Goal: Communication & Community: Participate in discussion

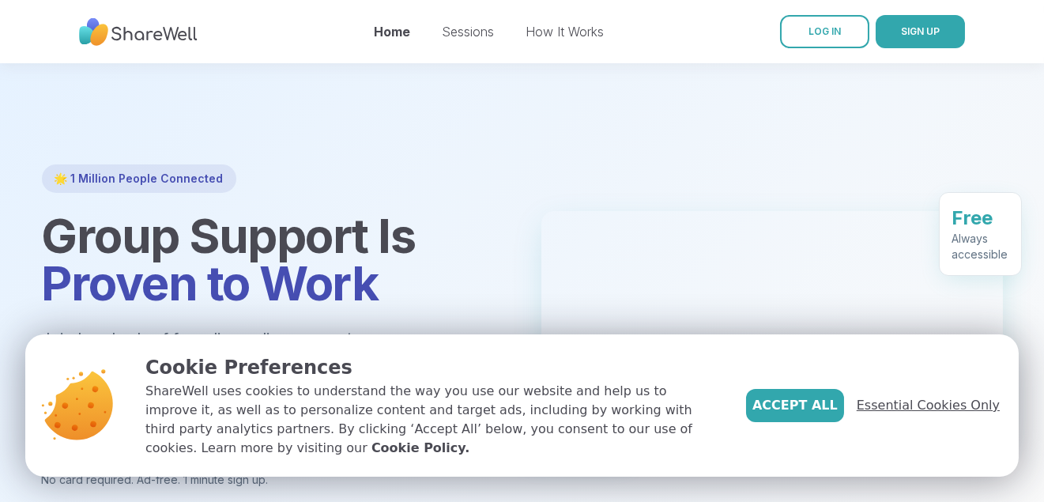
click at [895, 396] on span "Essential Cookies Only" at bounding box center [928, 405] width 143 height 19
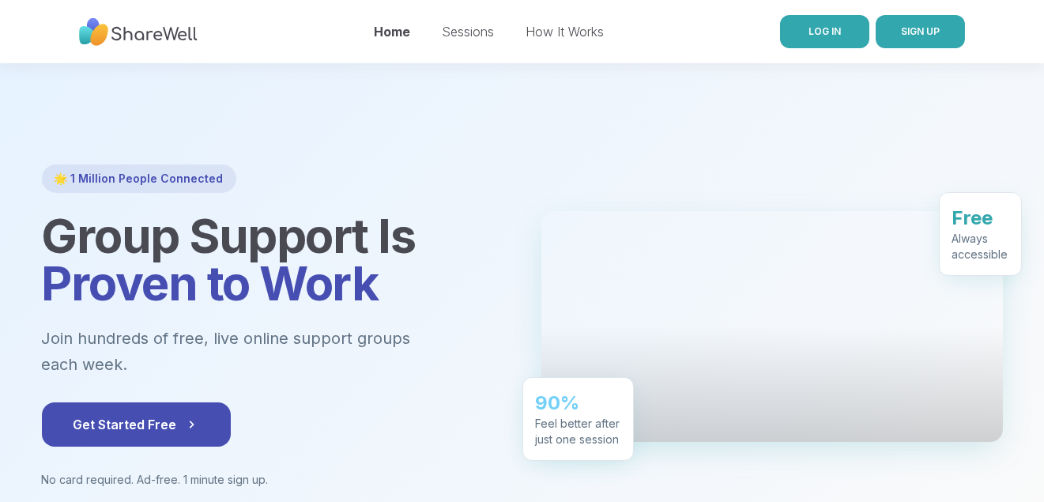
click at [834, 36] on span "LOG IN" at bounding box center [824, 31] width 32 height 12
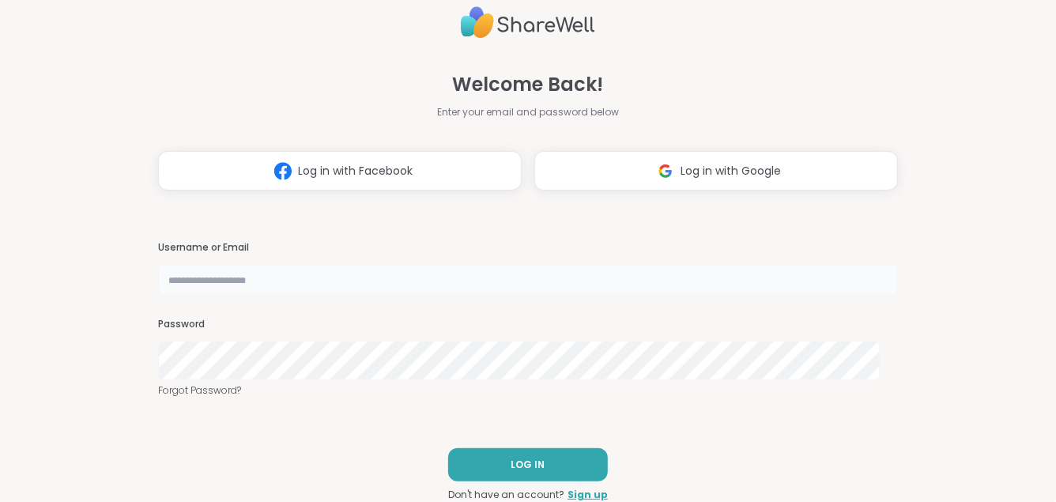
click at [258, 278] on input "text" at bounding box center [527, 280] width 739 height 32
type input "**********"
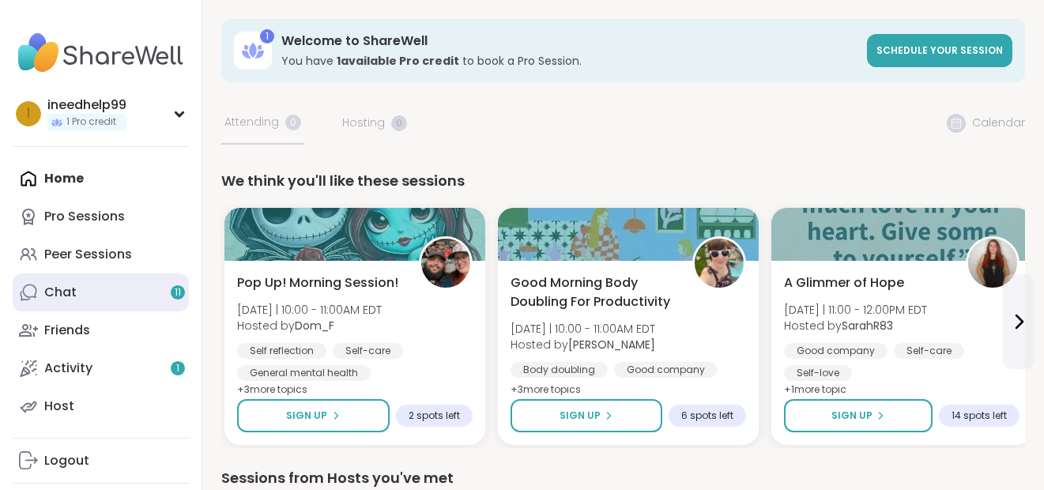
click at [126, 311] on link "Chat 11" at bounding box center [101, 292] width 176 height 38
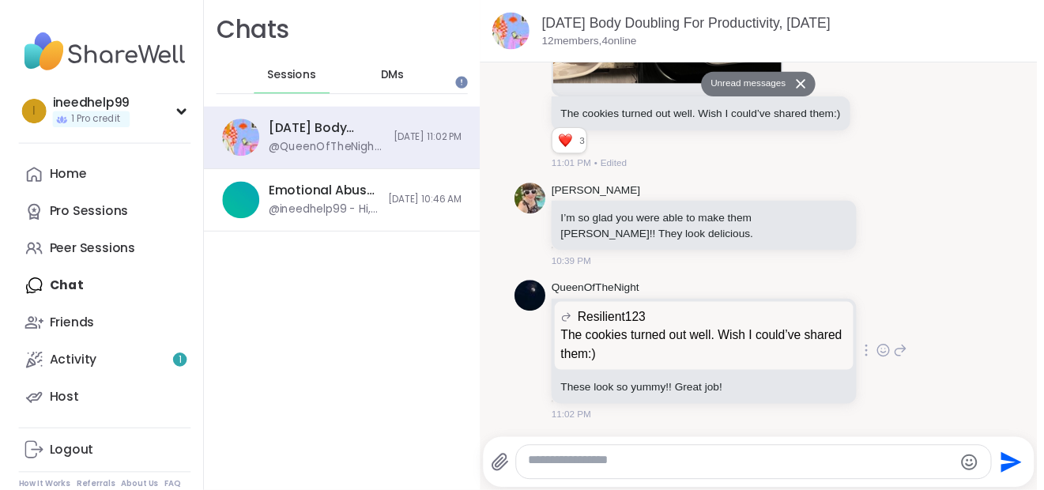
scroll to position [3726, 0]
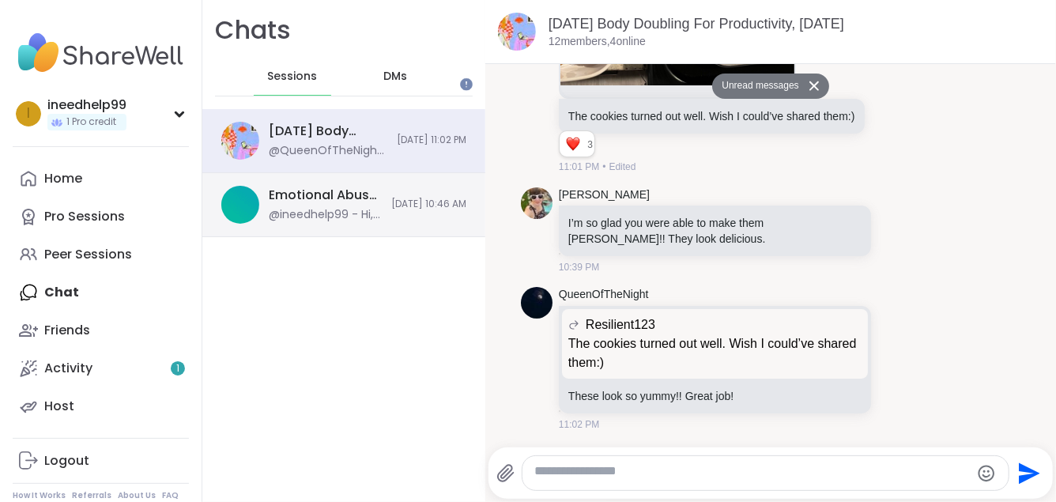
click at [350, 223] on div "Emotional Abuse: Moving Beyond the Pain, [DATE] @ineedhelp99 - Hi, everyone! I …" at bounding box center [325, 204] width 113 height 36
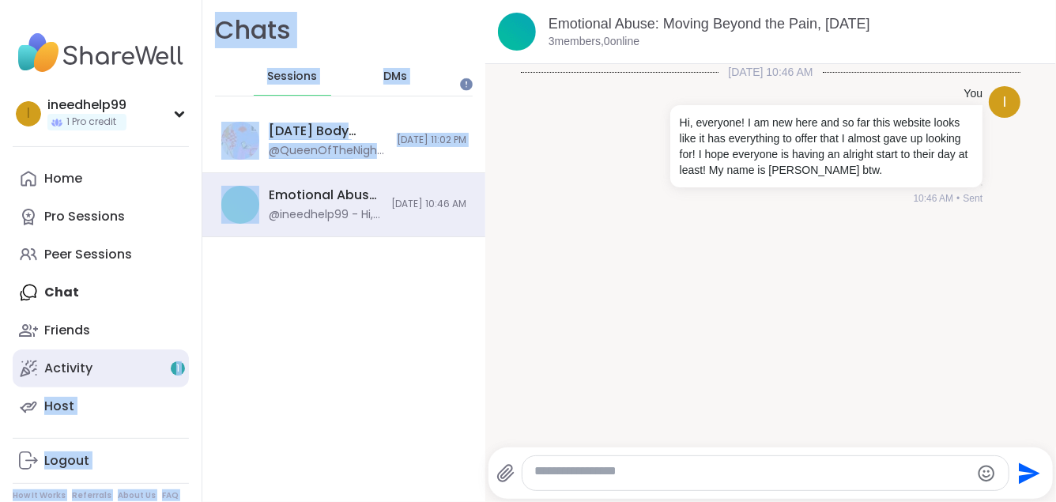
drag, startPoint x: 350, startPoint y: 247, endPoint x: 156, endPoint y: 435, distance: 269.9
click at [156, 435] on div "i ineedhelp99 1 Pro credit Profile Membership Settings Help Home Pro Sessions P…" at bounding box center [528, 251] width 1056 height 502
click at [156, 387] on link "Activity 1" at bounding box center [101, 368] width 176 height 38
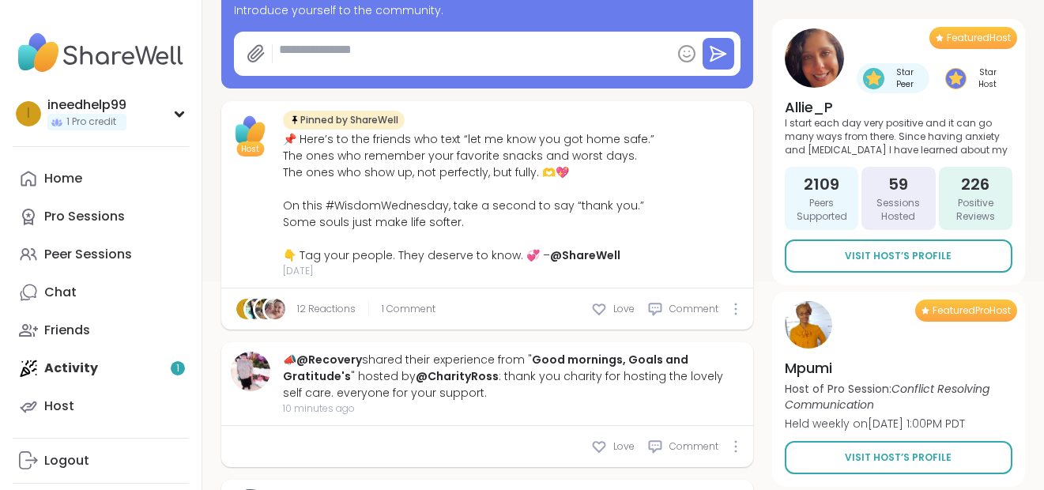
scroll to position [245, 0]
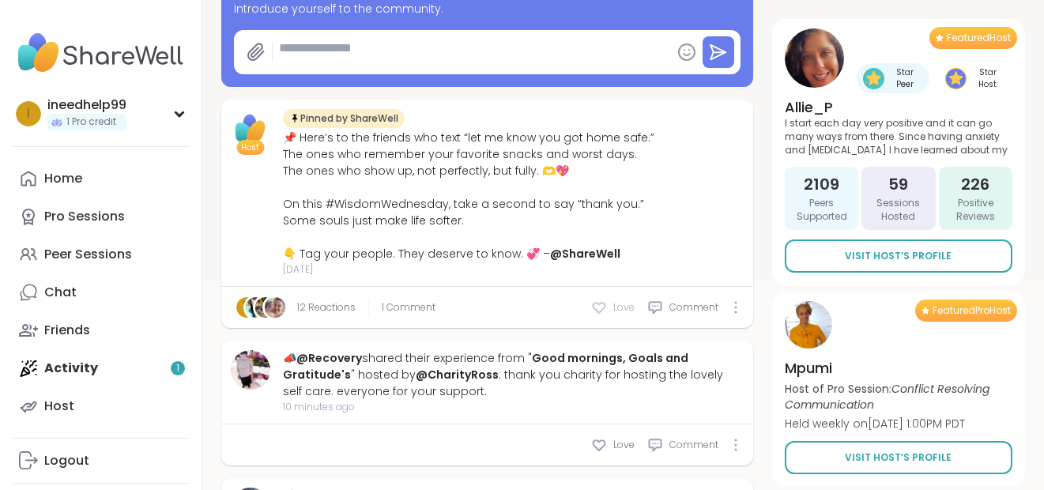
click at [605, 313] on icon at bounding box center [599, 308] width 12 height 10
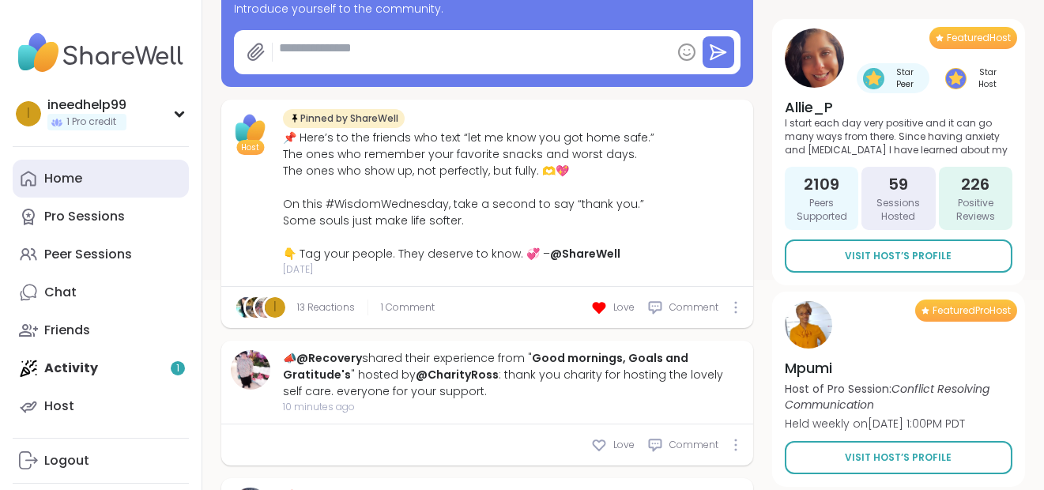
click at [112, 198] on link "Home" at bounding box center [101, 179] width 176 height 38
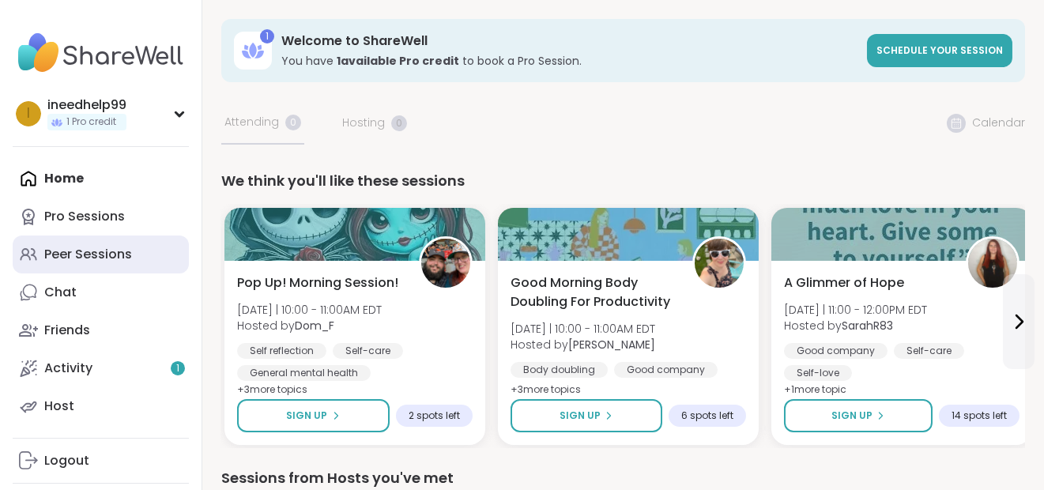
click at [124, 263] on div "Peer Sessions" at bounding box center [88, 254] width 88 height 17
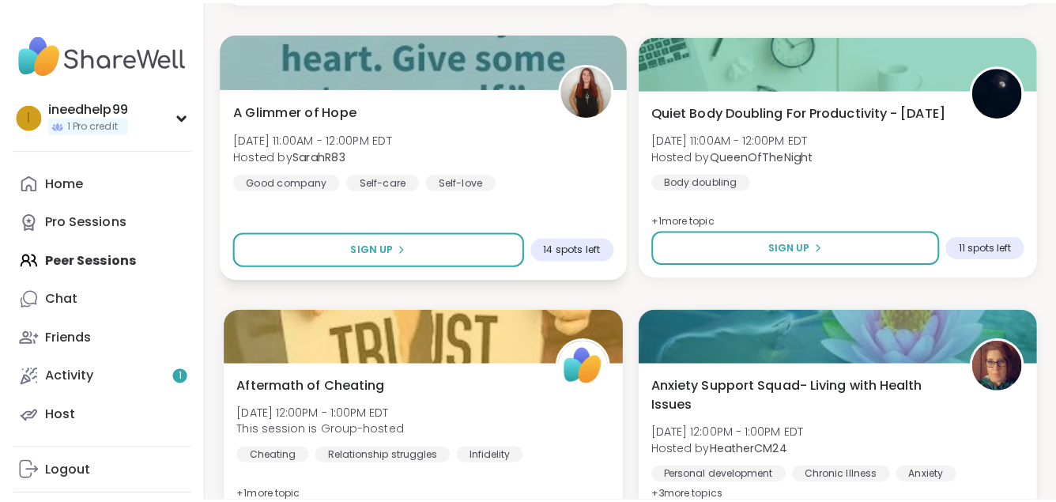
scroll to position [1349, 25]
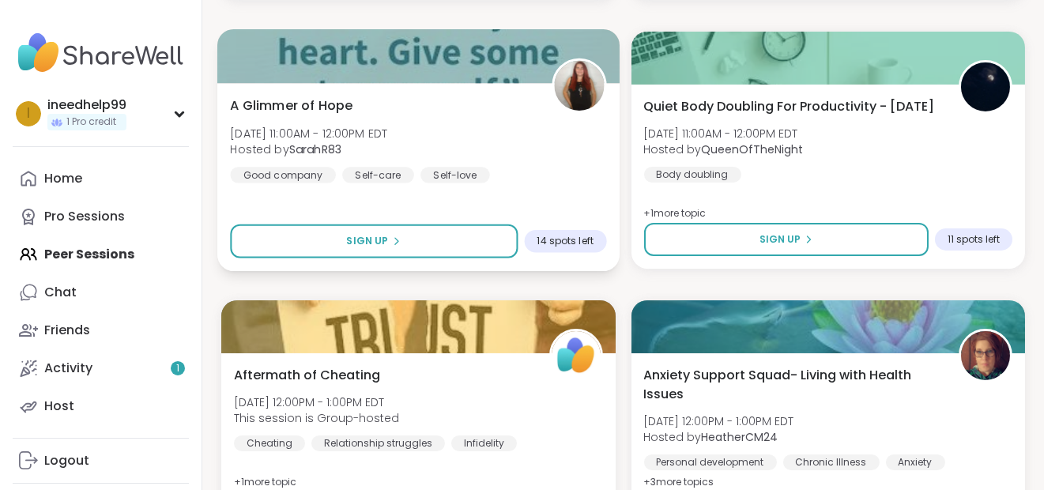
click at [524, 183] on div "A Glimmer of Hope [DATE] 11:00AM - 12:00PM EDT Hosted by SarahR83 Good company …" at bounding box center [418, 139] width 376 height 87
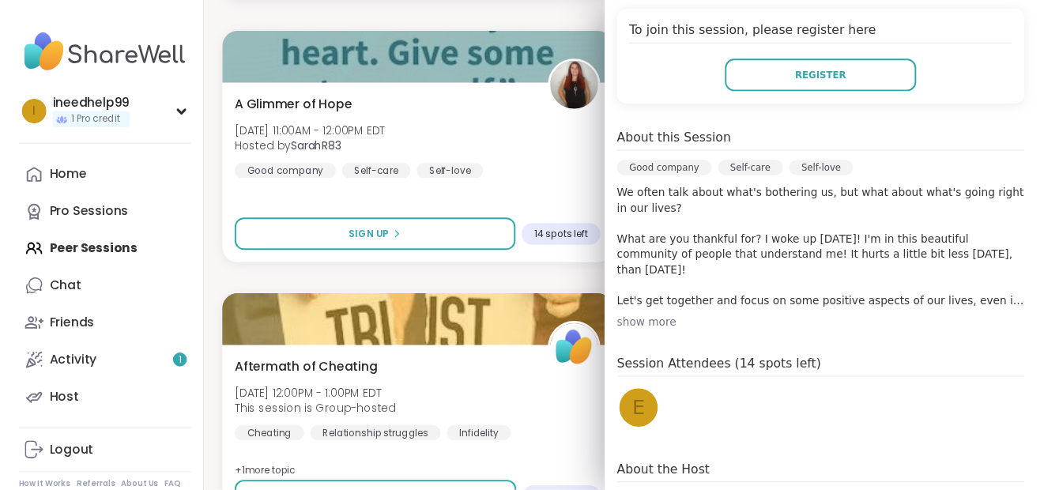
scroll to position [332, 0]
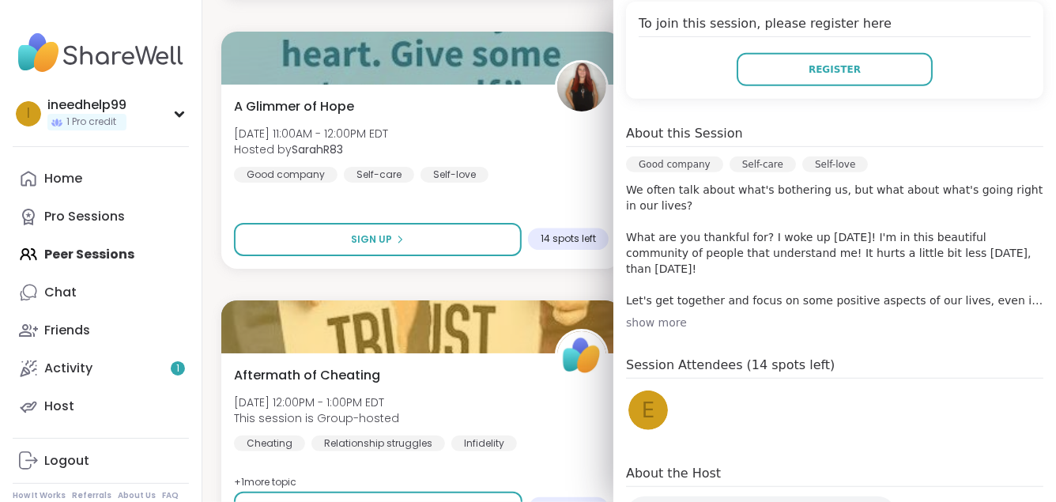
click at [639, 464] on div "[DATE] [DATE] 11:00AM - 12:00PM EDT Add to Calendar To join this session, pleas…" at bounding box center [834, 259] width 443 height 746
click at [642, 330] on div "show more" at bounding box center [834, 322] width 417 height 16
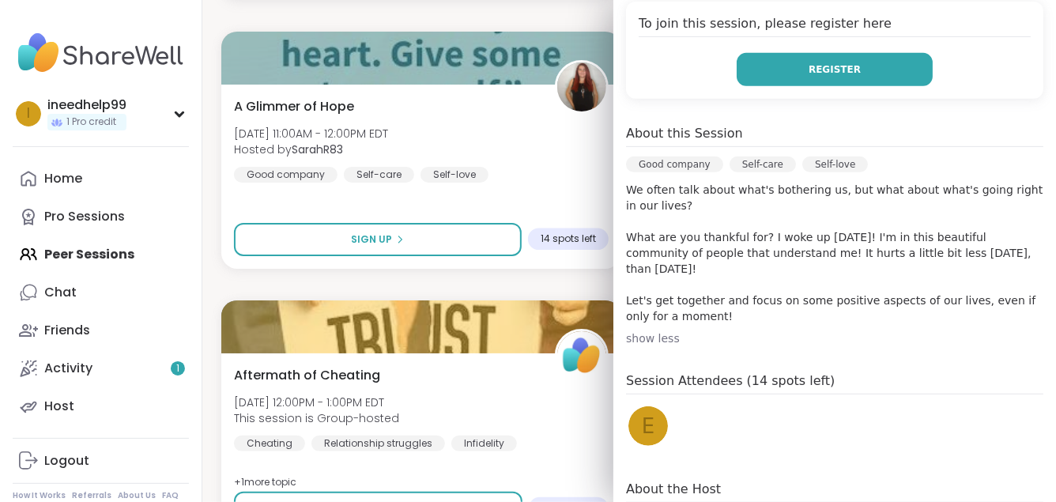
click at [863, 86] on button "Register" at bounding box center [834, 69] width 196 height 33
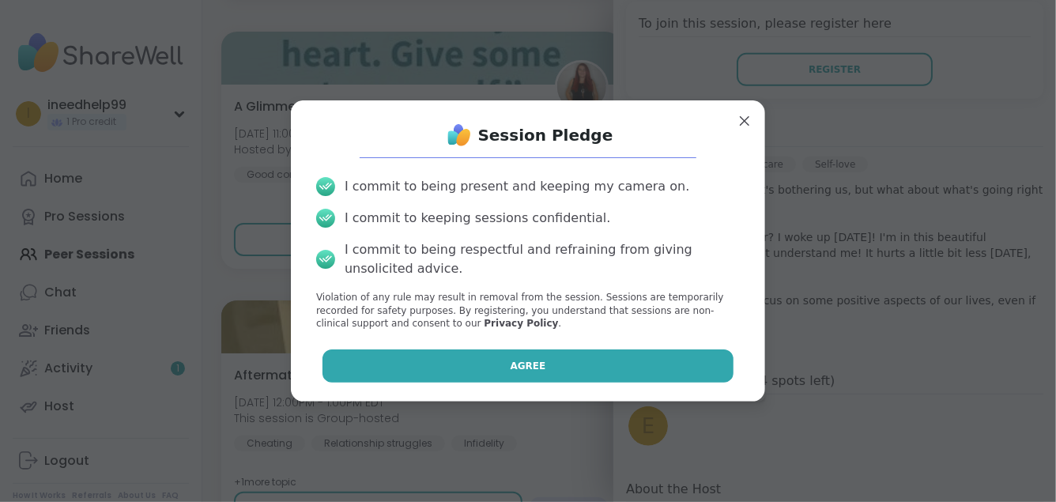
click at [557, 382] on button "Agree" at bounding box center [528, 365] width 412 height 33
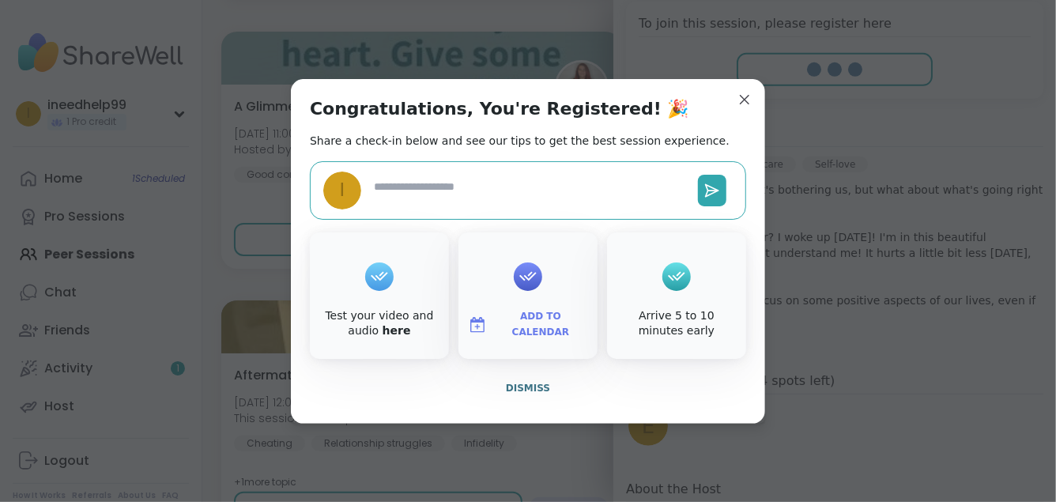
type textarea "*"
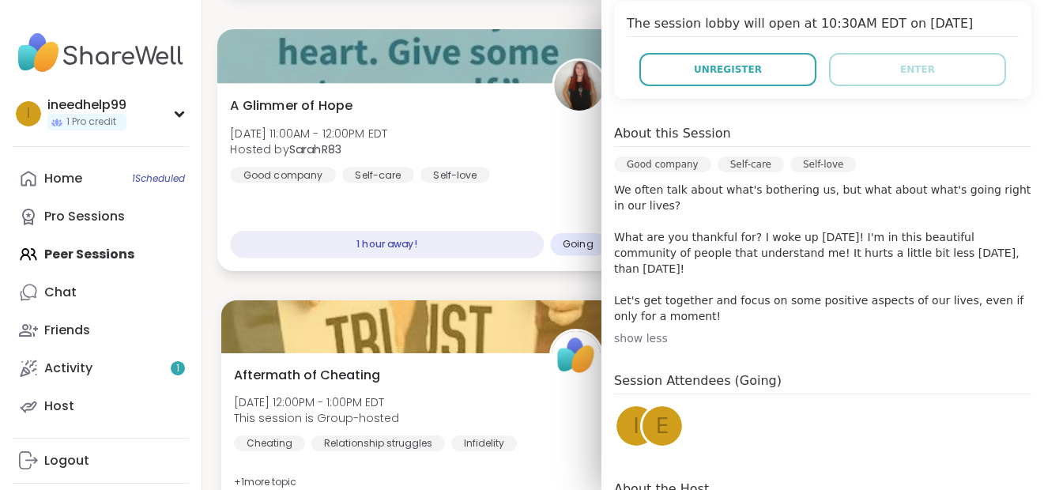
click at [525, 83] on div at bounding box center [417, 56] width 401 height 54
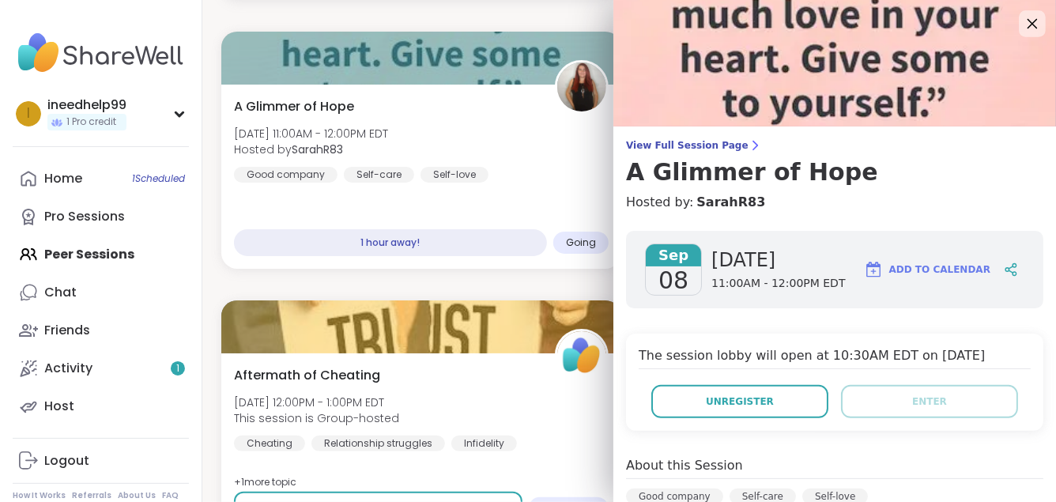
click at [1022, 21] on icon at bounding box center [1032, 23] width 20 height 20
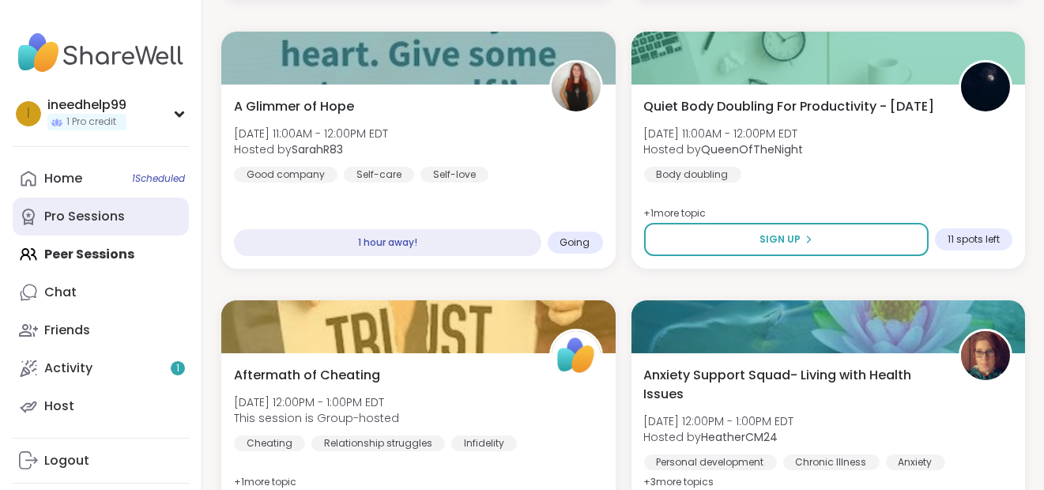
click at [189, 235] on link "Pro Sessions" at bounding box center [101, 217] width 176 height 38
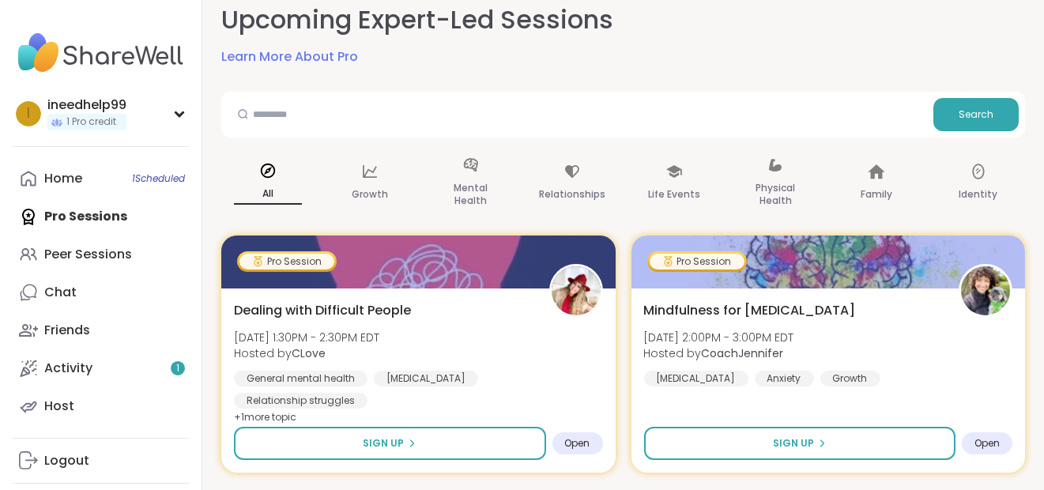
scroll to position [0, 51]
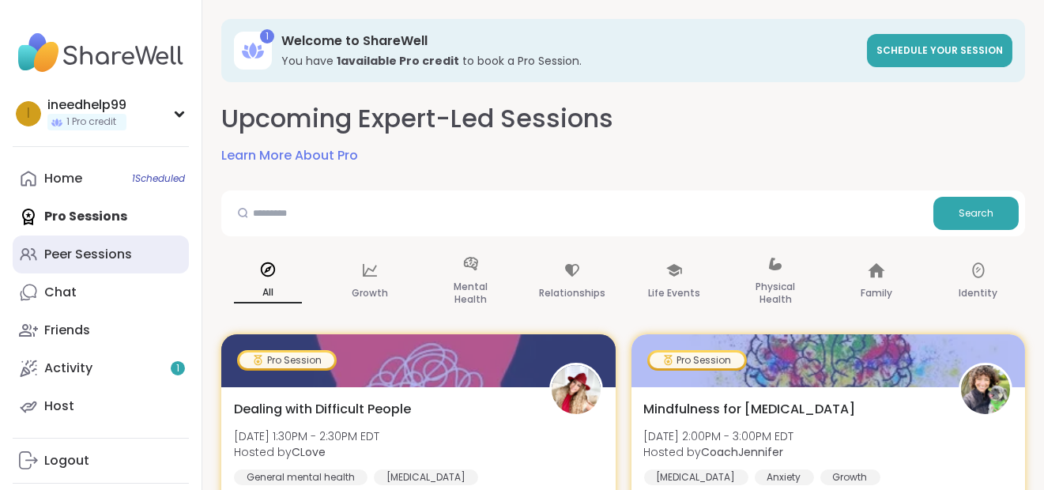
click at [132, 263] on div "Peer Sessions" at bounding box center [88, 254] width 88 height 17
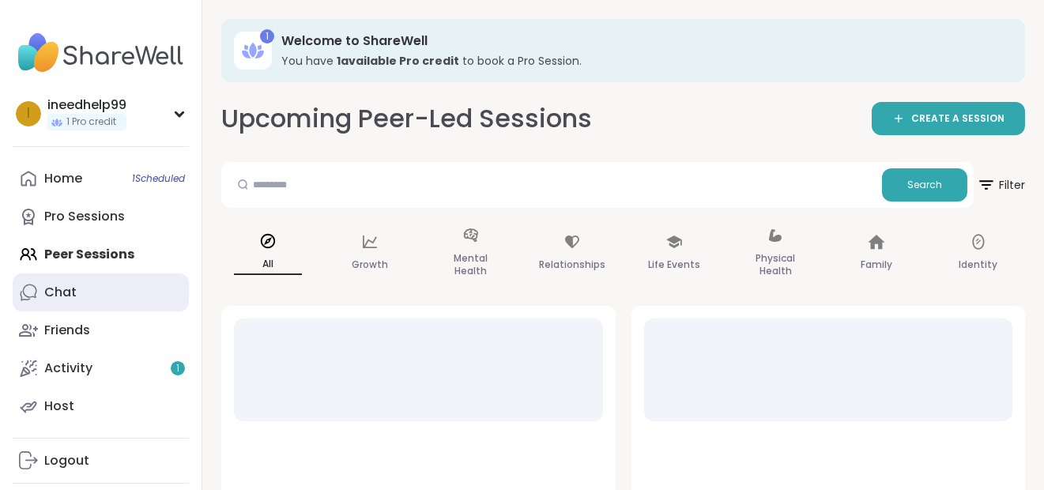
click at [124, 311] on link "Chat" at bounding box center [101, 292] width 176 height 38
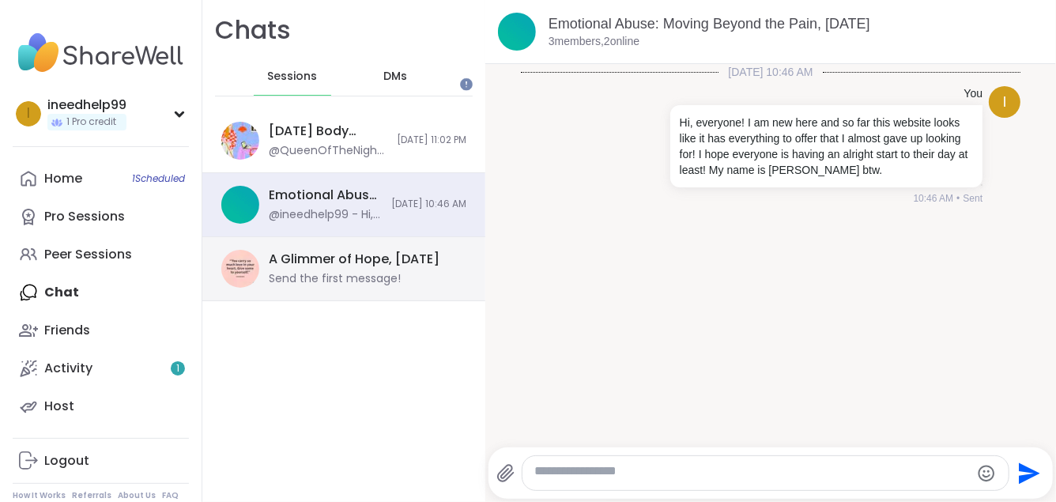
click at [346, 301] on div "A Glimmer of Hope, [DATE] Send the first message!" at bounding box center [343, 269] width 283 height 64
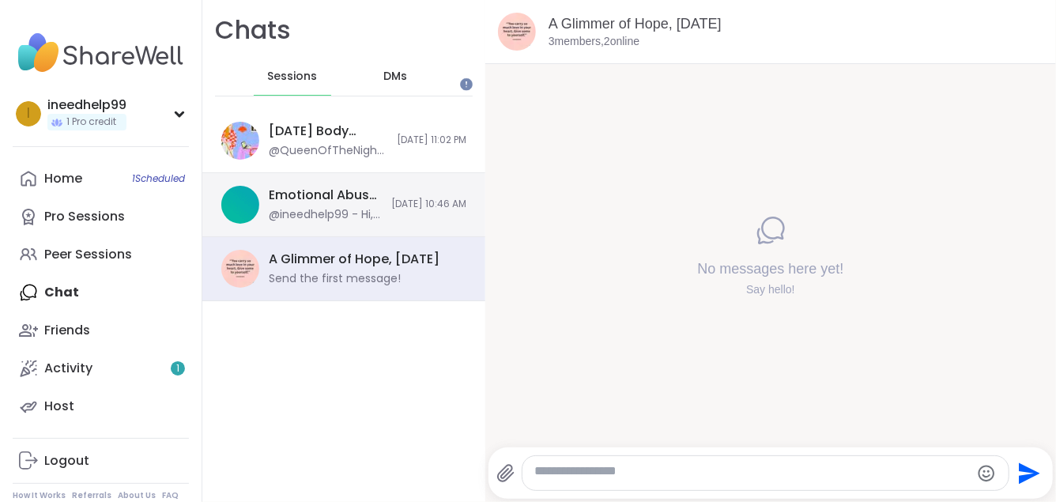
click at [356, 220] on div "Emotional Abuse: Moving Beyond the Pain, [DATE] @ineedhelp99 - Hi, everyone! I …" at bounding box center [343, 205] width 283 height 64
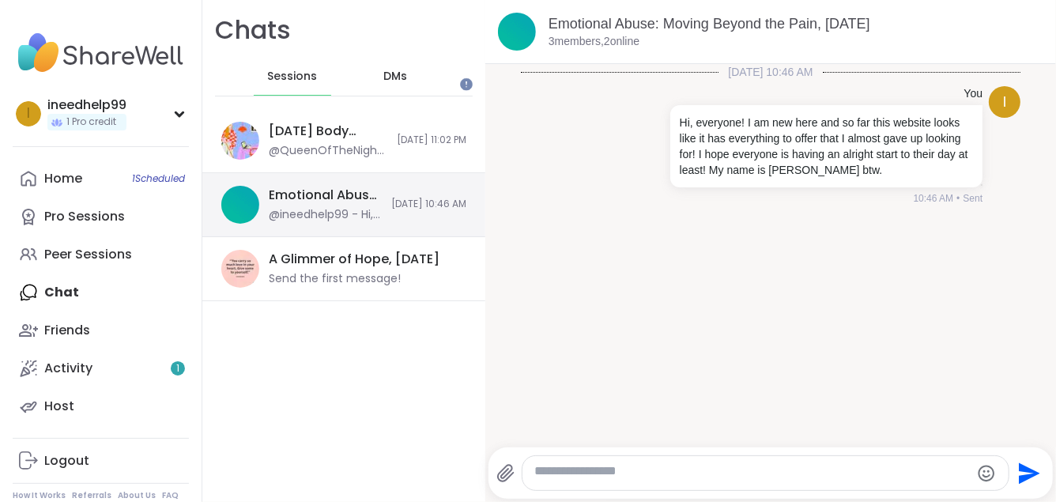
click at [355, 204] on div "Emotional Abuse: Moving Beyond the Pain, [DATE]" at bounding box center [325, 194] width 113 height 17
click at [407, 85] on span "DMs" at bounding box center [395, 77] width 24 height 16
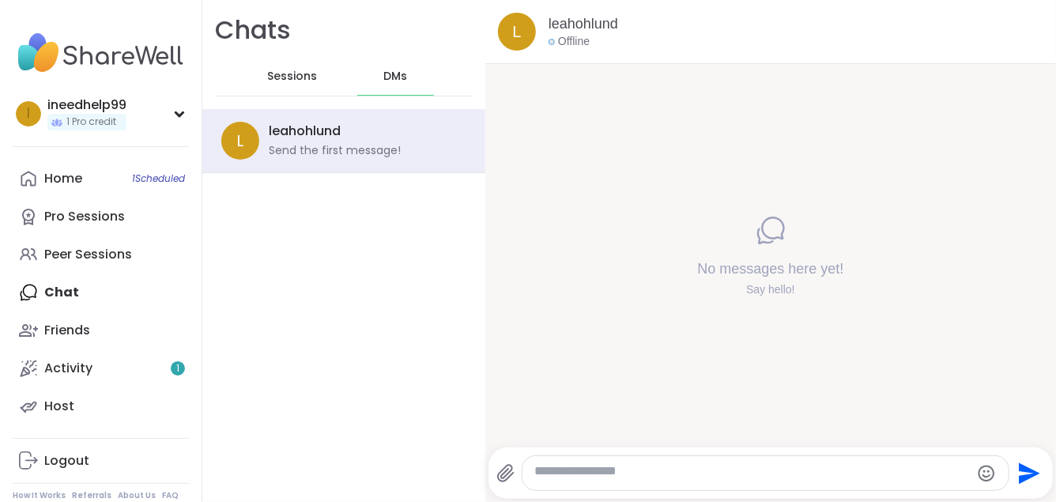
click at [697, 456] on div at bounding box center [765, 473] width 487 height 34
click at [691, 482] on div at bounding box center [765, 473] width 487 height 34
click at [687, 463] on textarea "Type your message" at bounding box center [752, 473] width 435 height 20
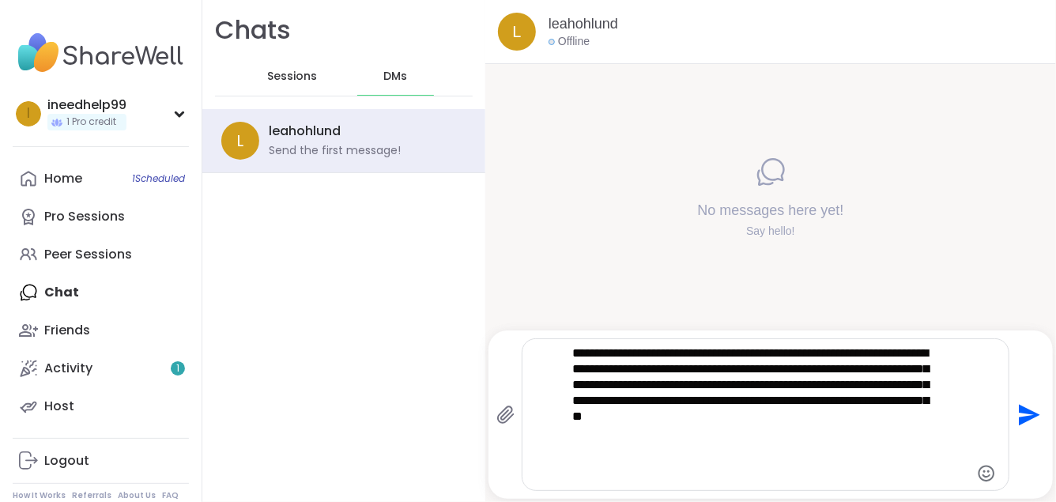
type textarea "**********"
click at [1019, 409] on icon "Send" at bounding box center [1029, 414] width 21 height 21
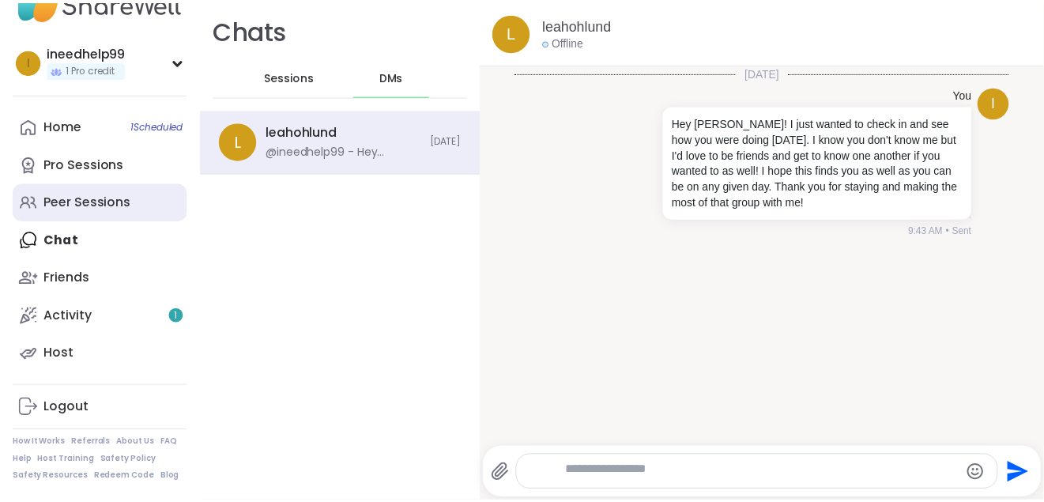
scroll to position [111, 0]
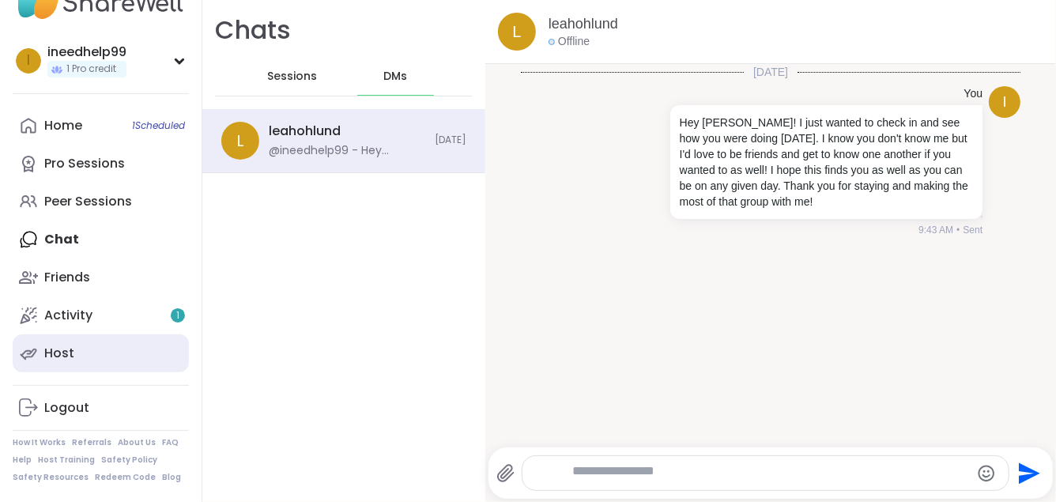
click at [72, 362] on div "Host" at bounding box center [59, 353] width 30 height 17
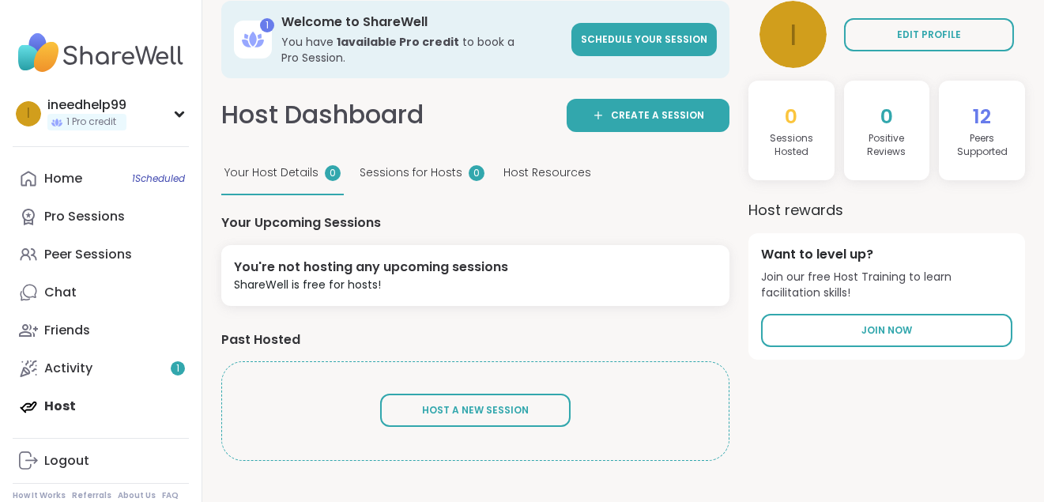
scroll to position [152, 0]
click at [462, 164] on span "Sessions for Hosts" at bounding box center [411, 172] width 103 height 17
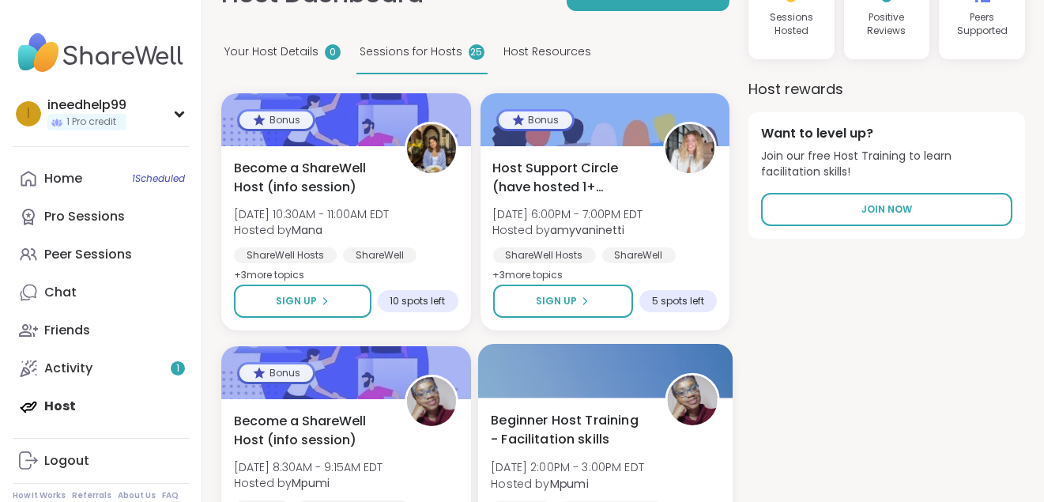
scroll to position [134, 0]
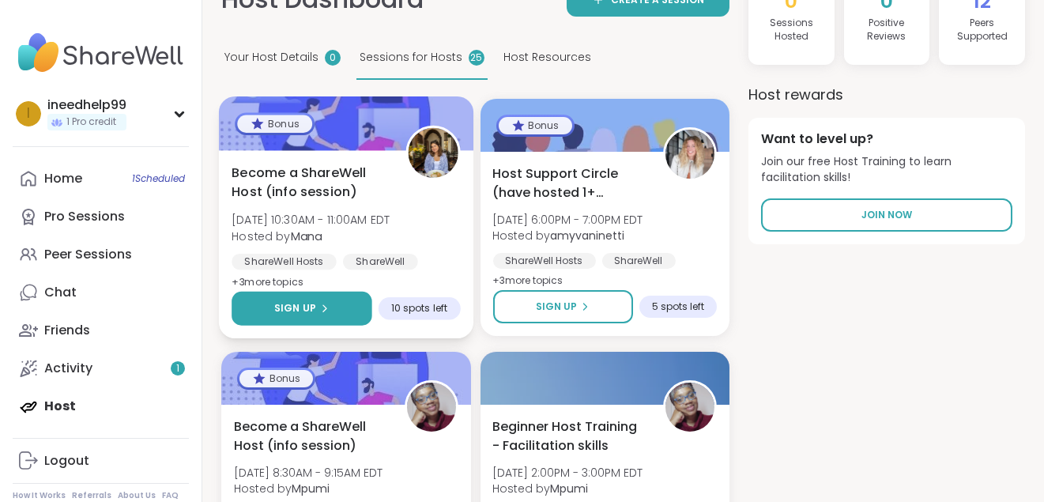
click at [329, 313] on icon at bounding box center [323, 307] width 9 height 9
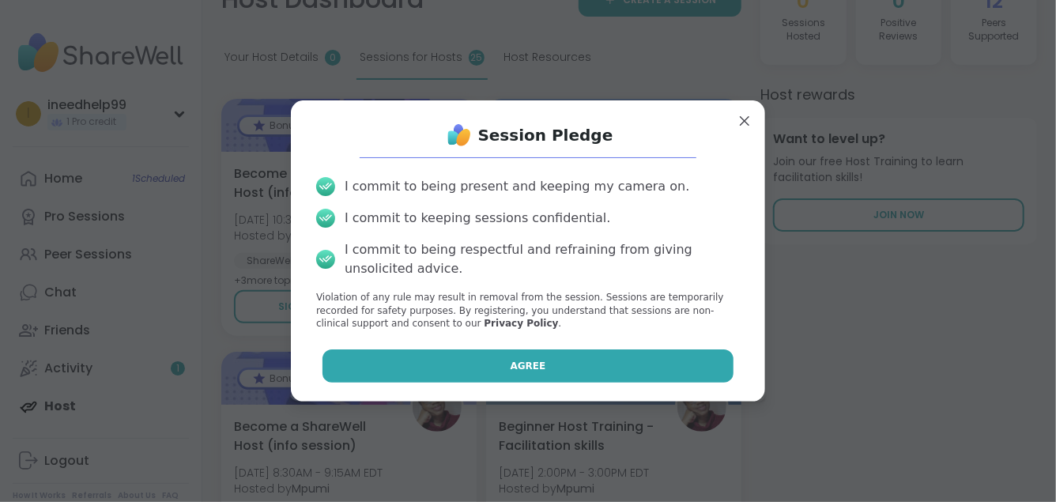
click at [395, 382] on button "Agree" at bounding box center [528, 365] width 412 height 33
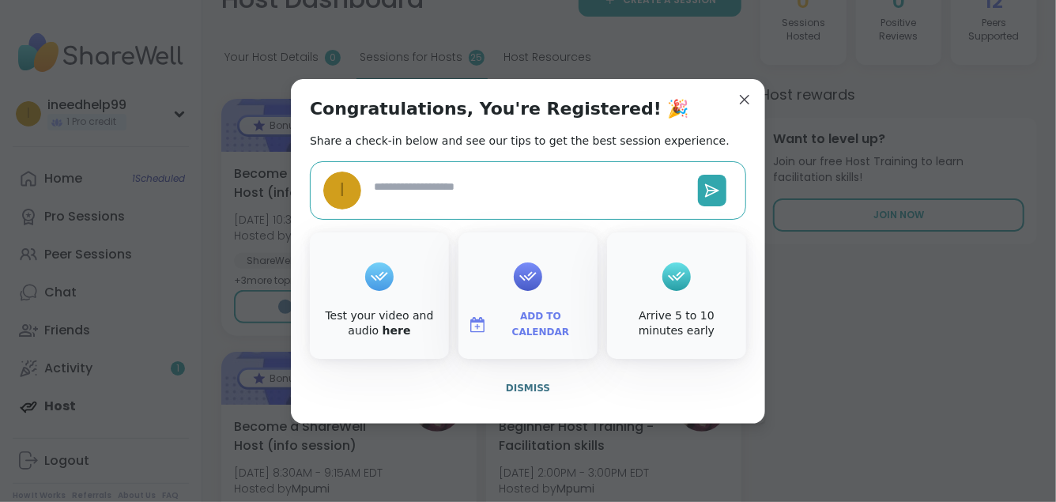
type textarea "*"
click at [546, 405] on button "Dismiss" at bounding box center [528, 387] width 436 height 33
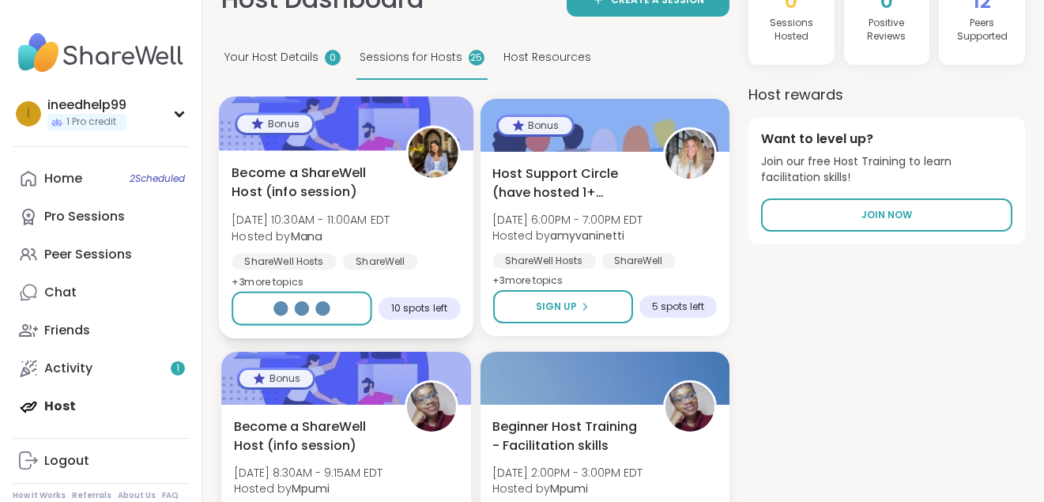
click at [303, 288] on span "+ 3 more topic s" at bounding box center [268, 282] width 72 height 13
